Goal: Check status: Check status

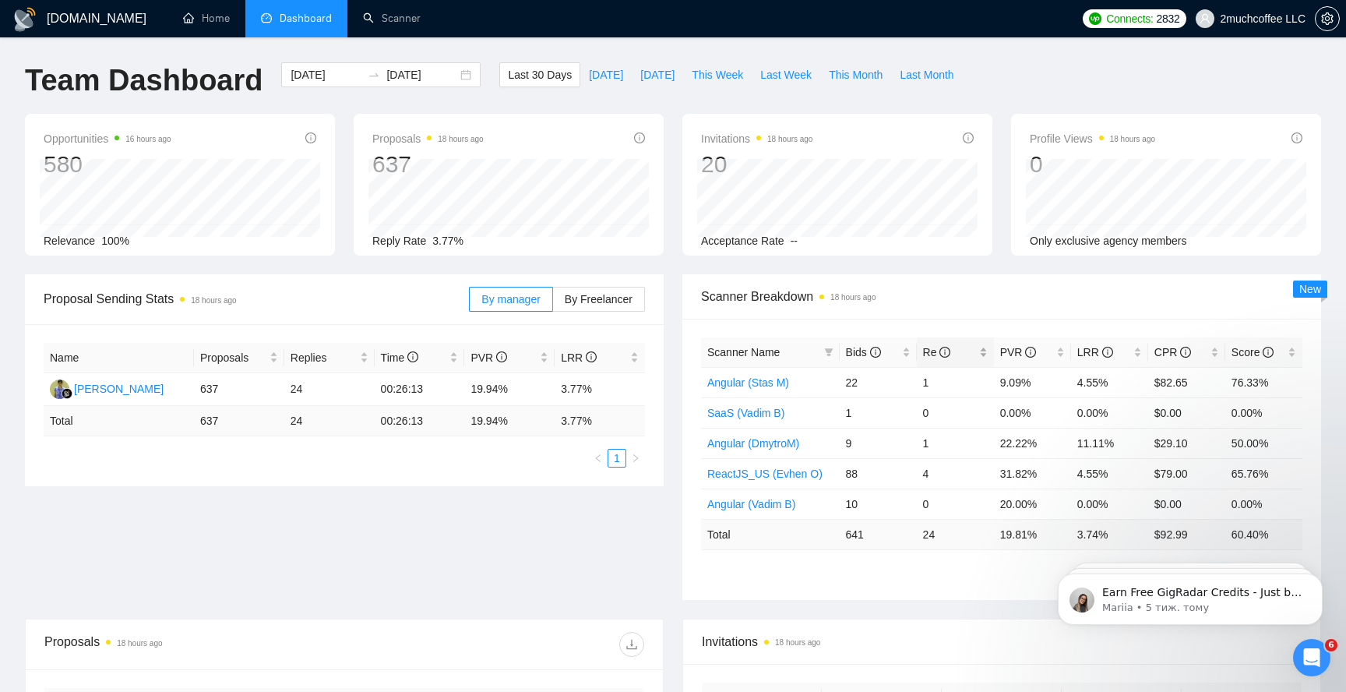
click at [981, 358] on div "Re" at bounding box center [955, 351] width 65 height 17
click at [1216, 351] on div "CPR" at bounding box center [1186, 351] width 65 height 17
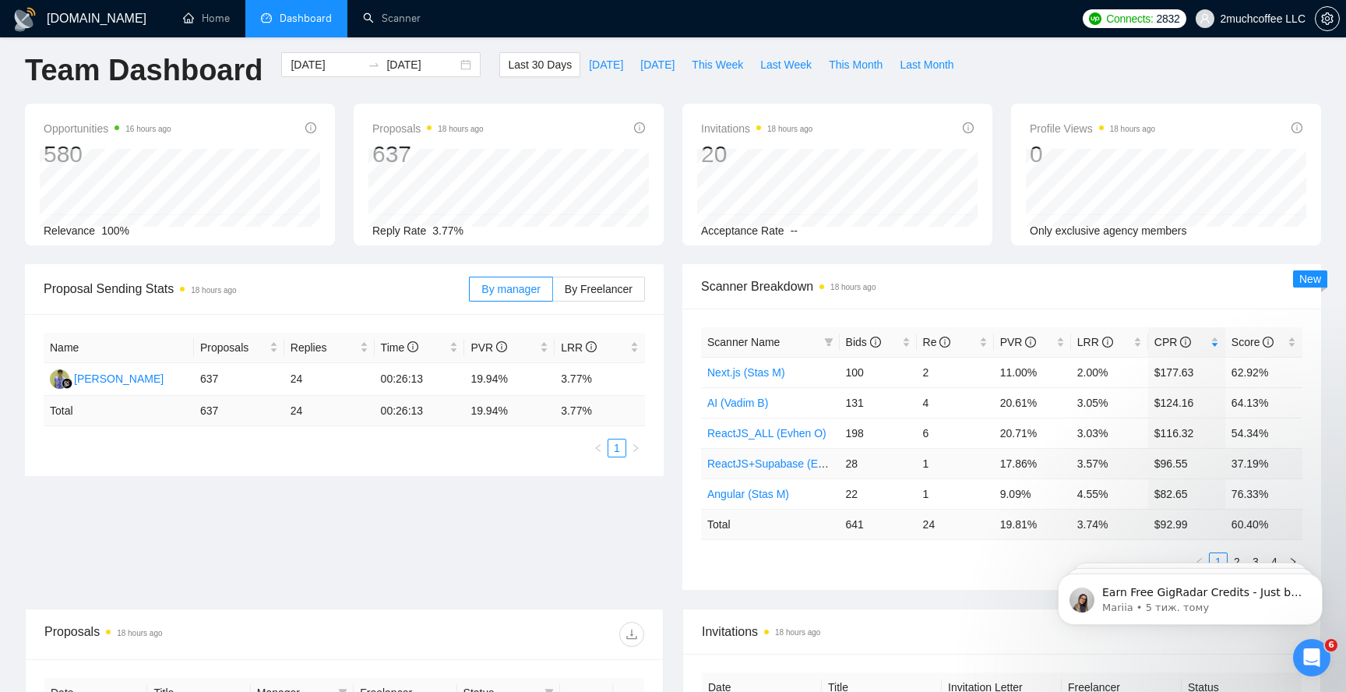
scroll to position [13, 0]
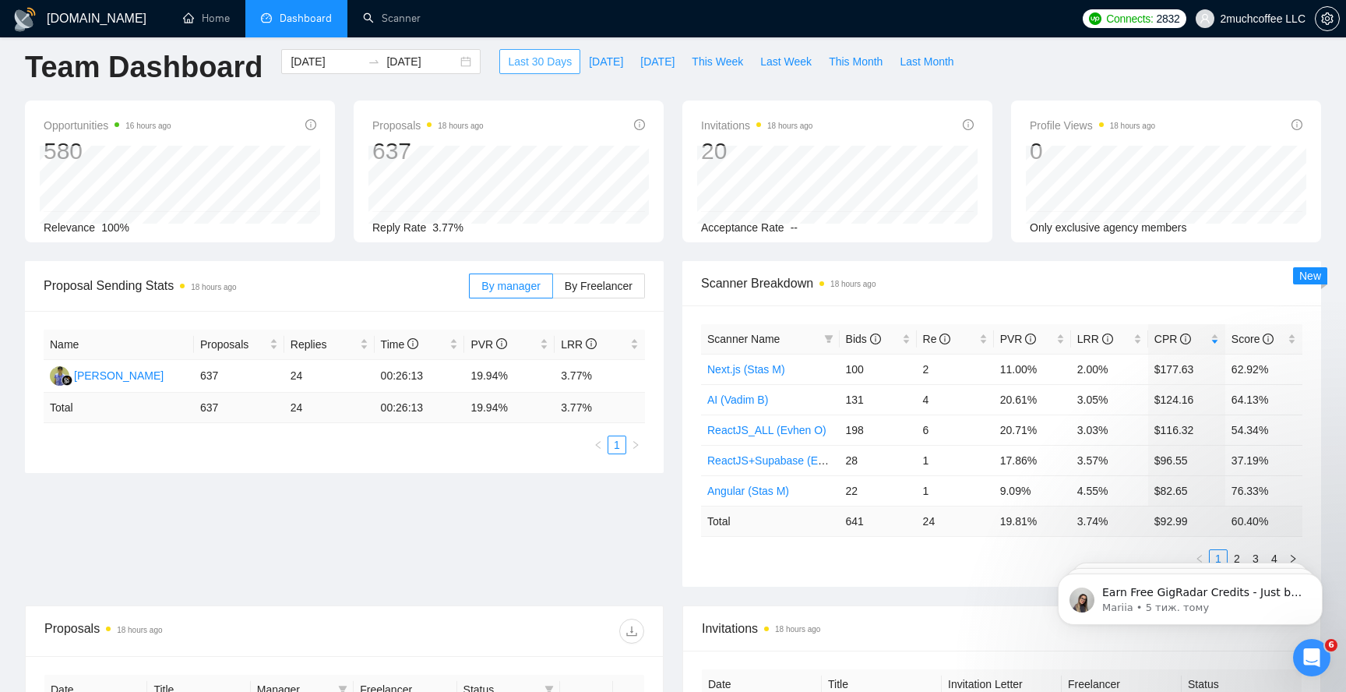
click at [534, 58] on span "Last 30 Days" at bounding box center [540, 61] width 64 height 17
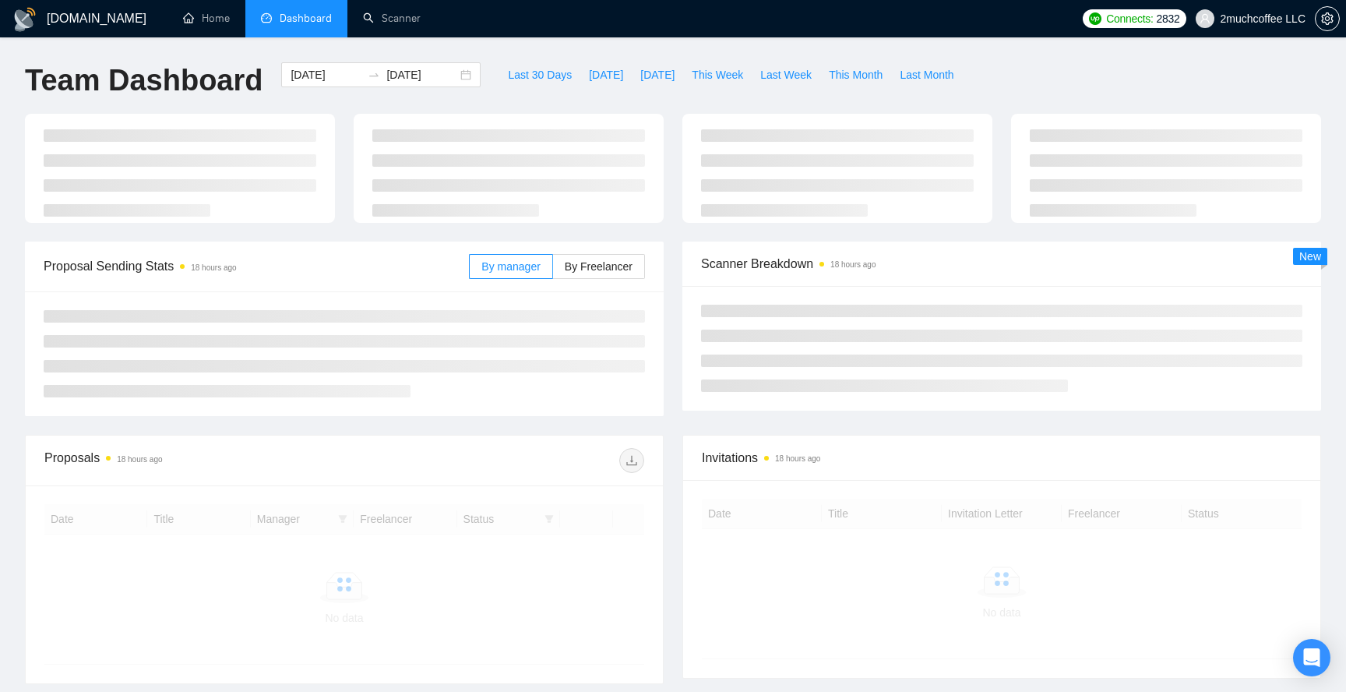
scroll to position [13, 0]
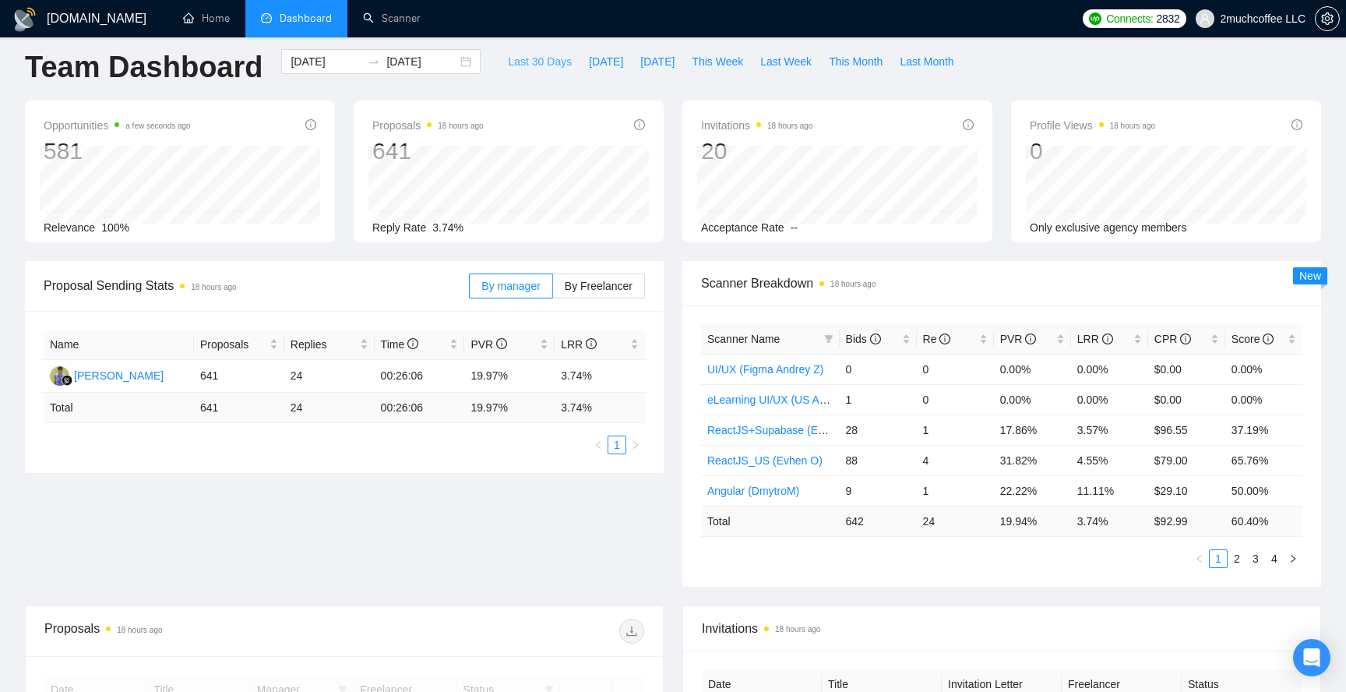
click at [527, 60] on span "Last 30 Days" at bounding box center [540, 61] width 64 height 17
type input "[DATE]"
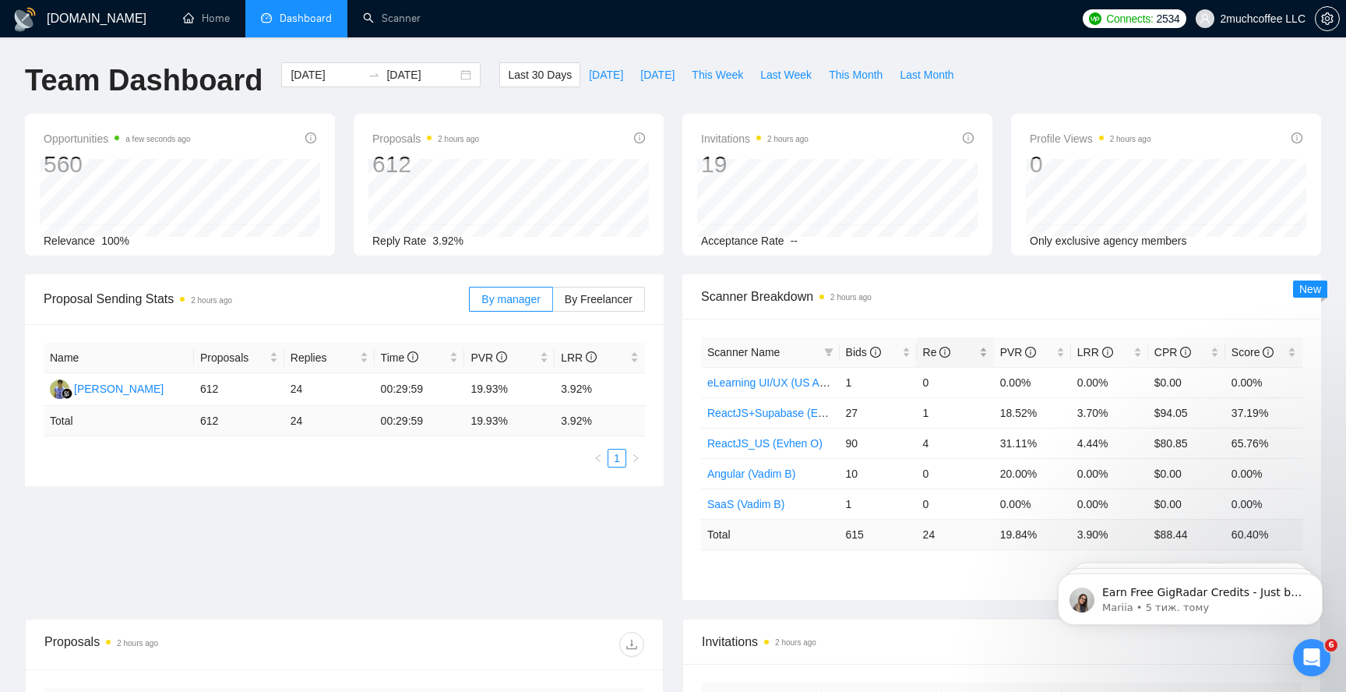
click at [983, 357] on div "Re" at bounding box center [955, 351] width 65 height 17
